Goal: Transaction & Acquisition: Purchase product/service

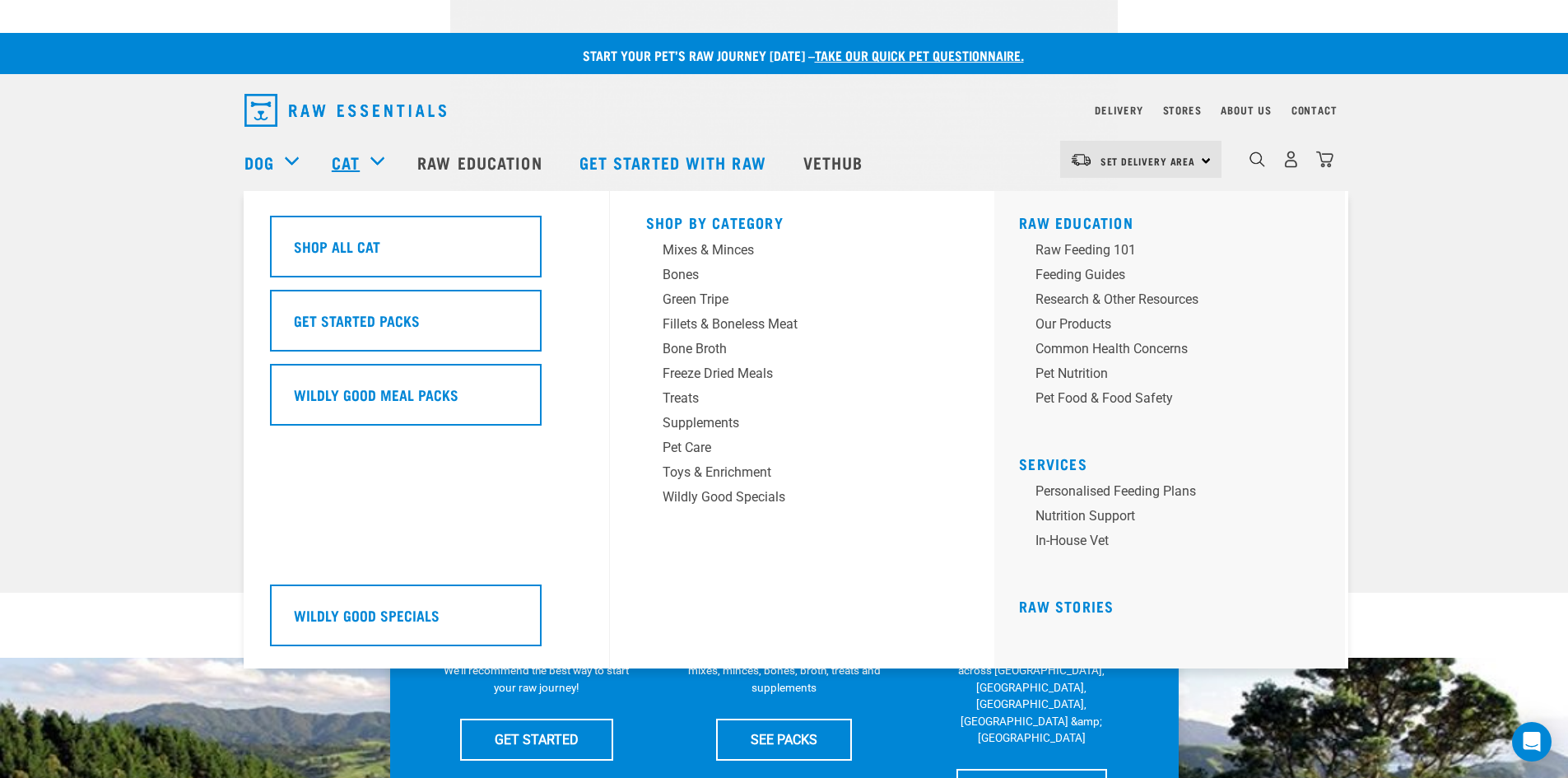
click at [345, 166] on link "Cat" at bounding box center [345, 162] width 28 height 25
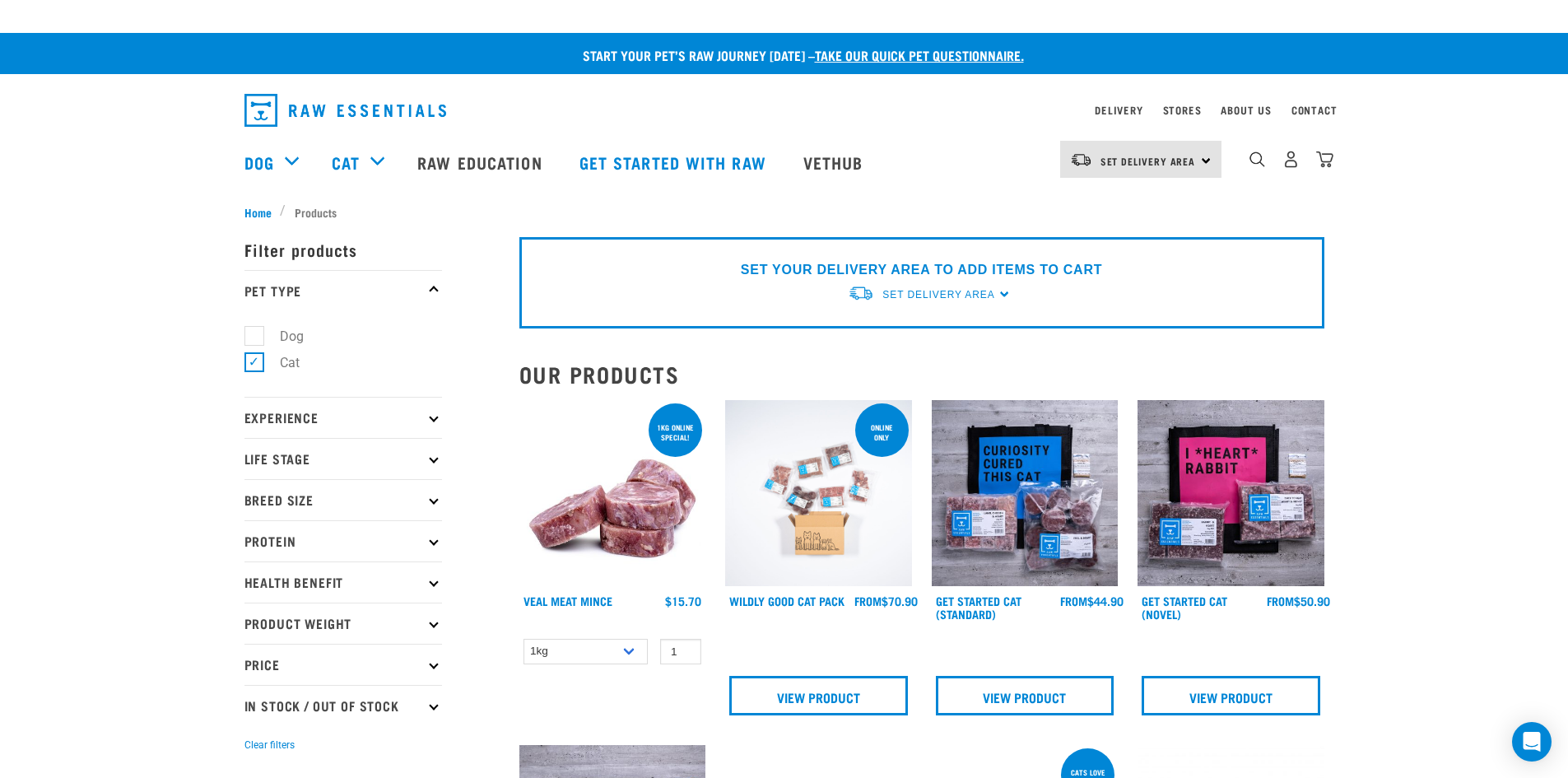
scroll to position [165, 0]
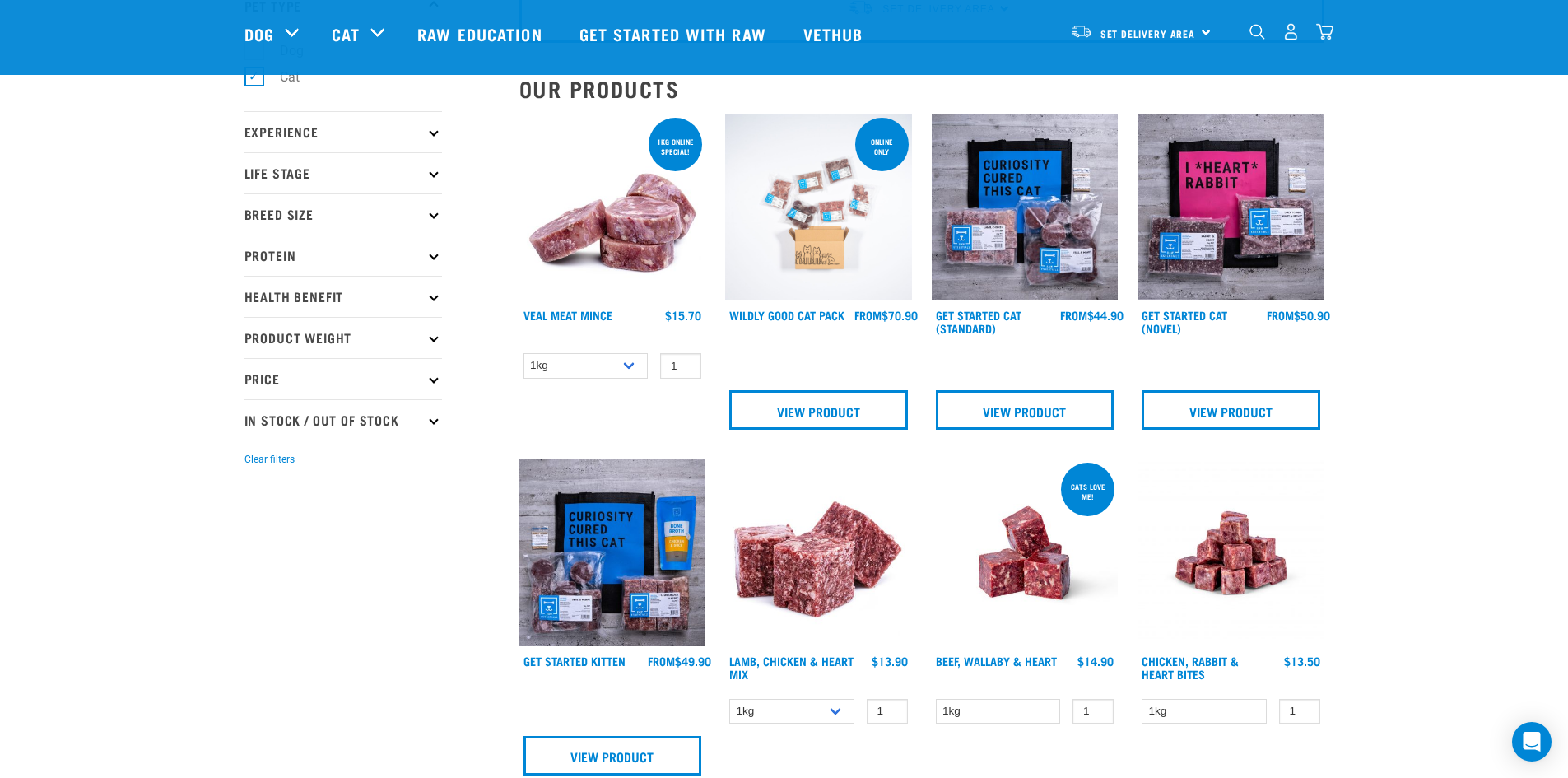
click at [1007, 243] on img at bounding box center [1025, 208] width 187 height 187
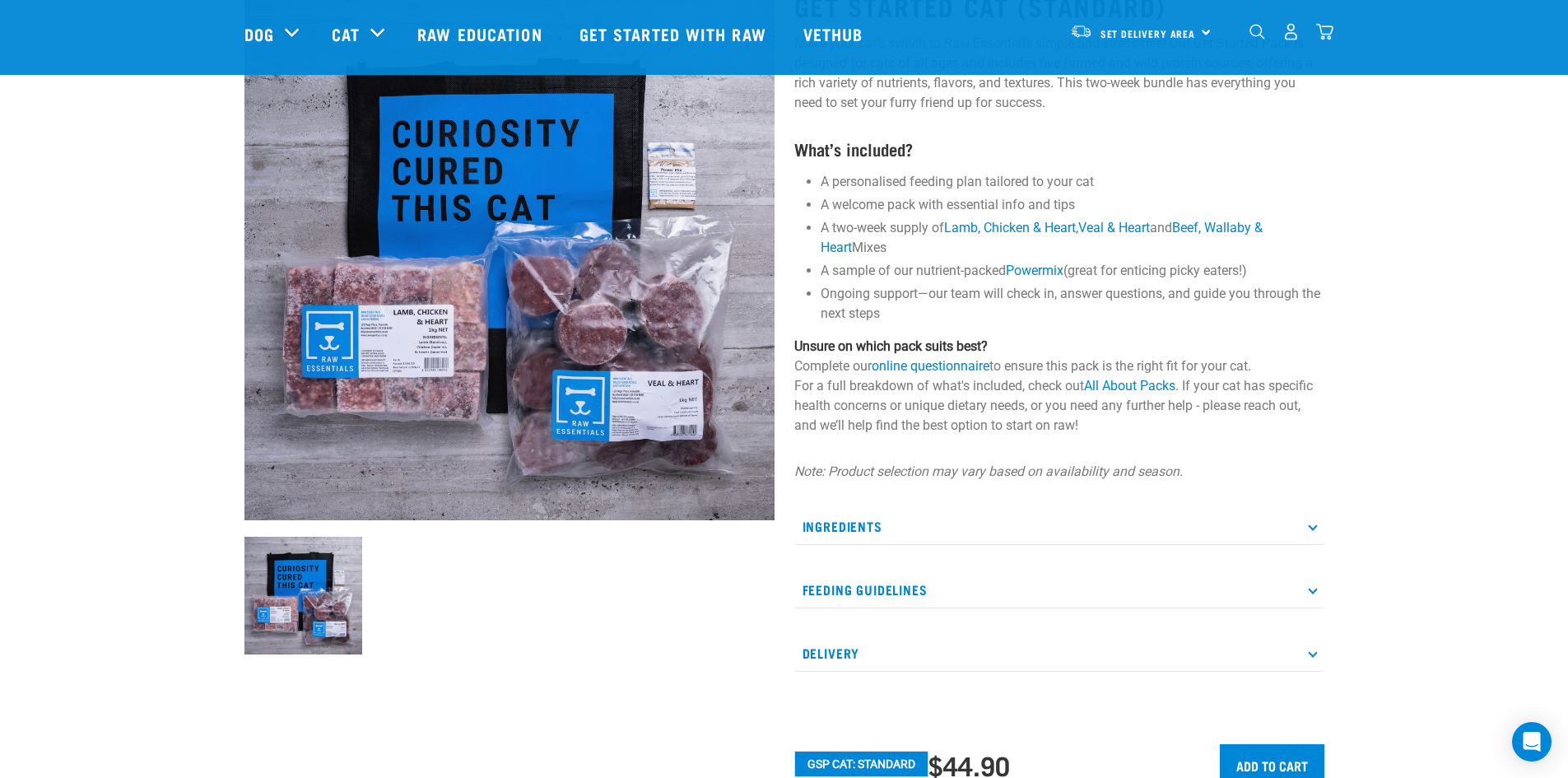
scroll to position [165, 0]
